Goal: Task Accomplishment & Management: Use online tool/utility

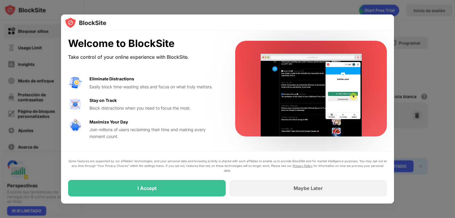
click at [110, 67] on div "Welcome to BlockSite Take control of your online experience with BlockSite. Eli…" at bounding box center [144, 89] width 153 height 102
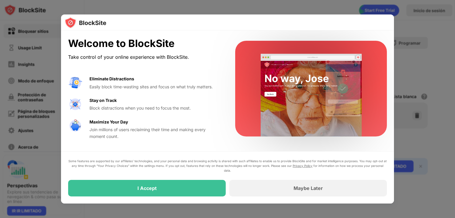
click at [115, 130] on div "Join millions of users reclaiming their time and making every moment count." at bounding box center [154, 133] width 131 height 13
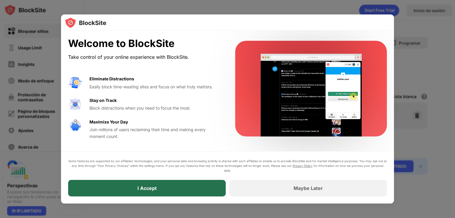
click at [126, 188] on div "I Accept" at bounding box center [146, 188] width 157 height 17
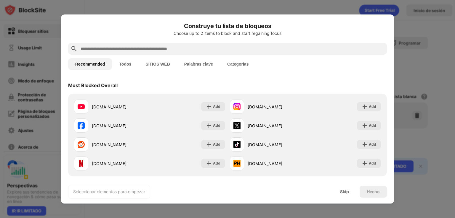
click at [191, 51] on input "text" at bounding box center [232, 48] width 304 height 7
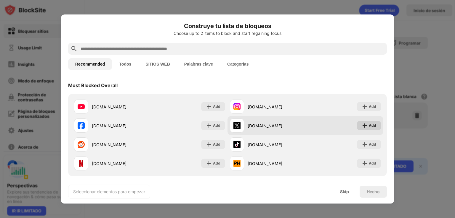
click at [368, 128] on div "Add" at bounding box center [371, 126] width 7 height 6
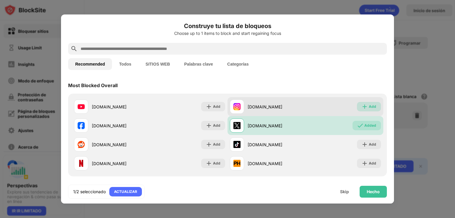
click at [361, 108] on img at bounding box center [364, 107] width 6 height 6
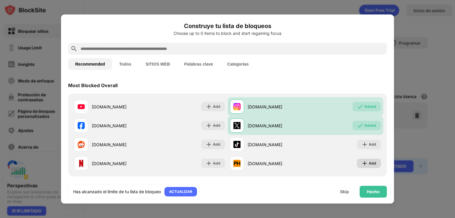
drag, startPoint x: 354, startPoint y: 165, endPoint x: 97, endPoint y: 46, distance: 282.9
click at [357, 165] on div "Add" at bounding box center [369, 163] width 24 height 9
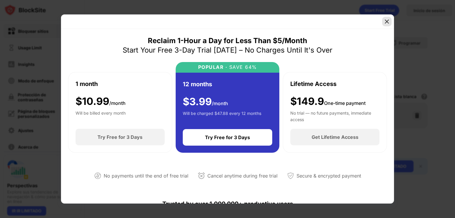
click at [384, 21] on img at bounding box center [387, 22] width 6 height 6
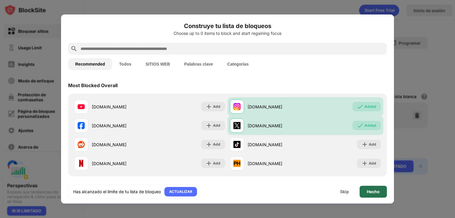
click at [379, 190] on div "Hecho" at bounding box center [372, 192] width 13 height 5
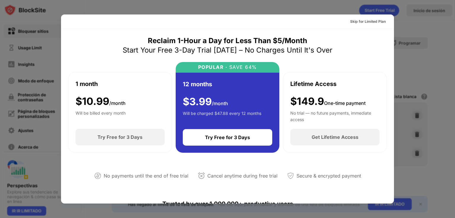
click at [301, 15] on div "Skip for Limited Plan" at bounding box center [227, 22] width 333 height 15
click at [301, 14] on div at bounding box center [227, 109] width 455 height 218
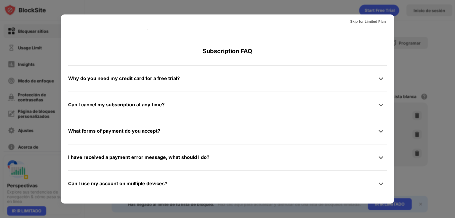
click at [423, 145] on div at bounding box center [227, 109] width 455 height 218
click at [423, 144] on div at bounding box center [227, 109] width 455 height 218
click at [423, 140] on div at bounding box center [227, 109] width 455 height 218
click at [352, 20] on div "Skip for Limited Plan" at bounding box center [368, 22] width 36 height 6
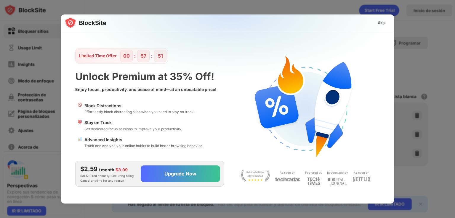
click at [357, 23] on img at bounding box center [231, 73] width 333 height 117
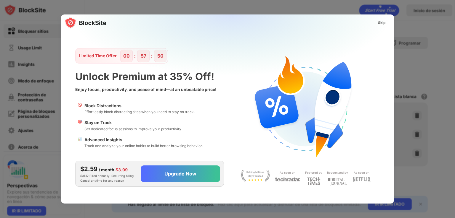
scroll to position [0, 0]
